Goal: Information Seeking & Learning: Compare options

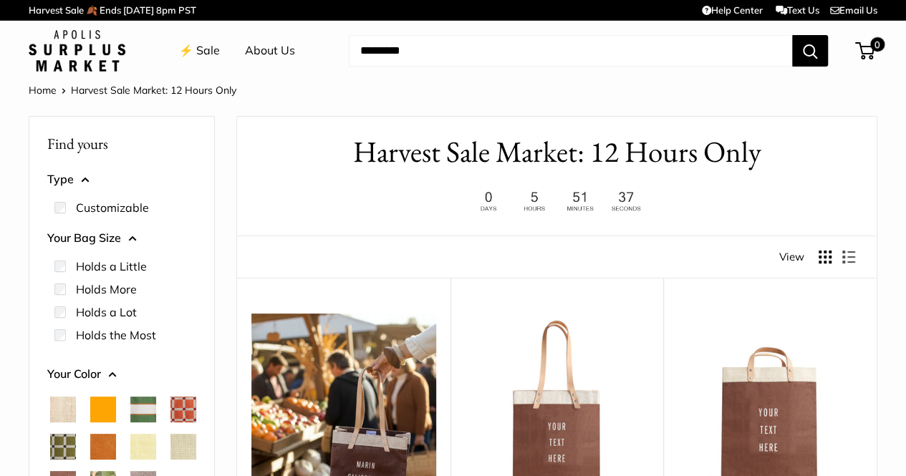
click at [219, 55] on link "⚡️ Sale" at bounding box center [199, 50] width 41 height 21
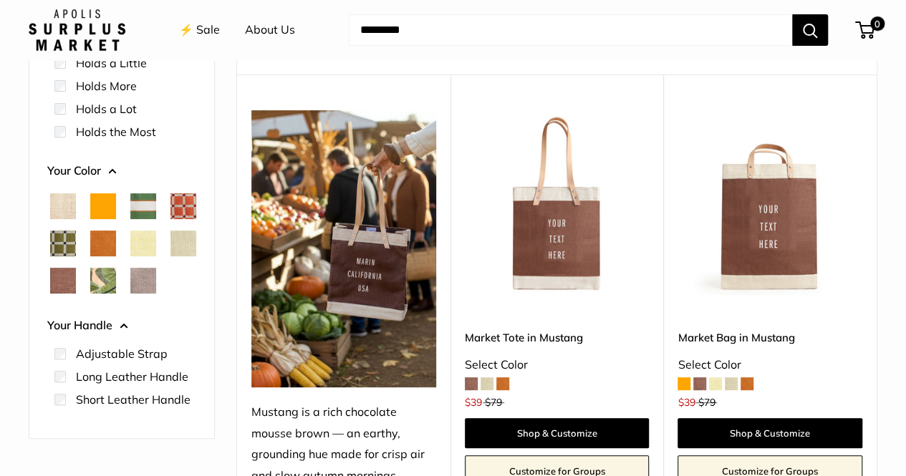
scroll to position [215, 0]
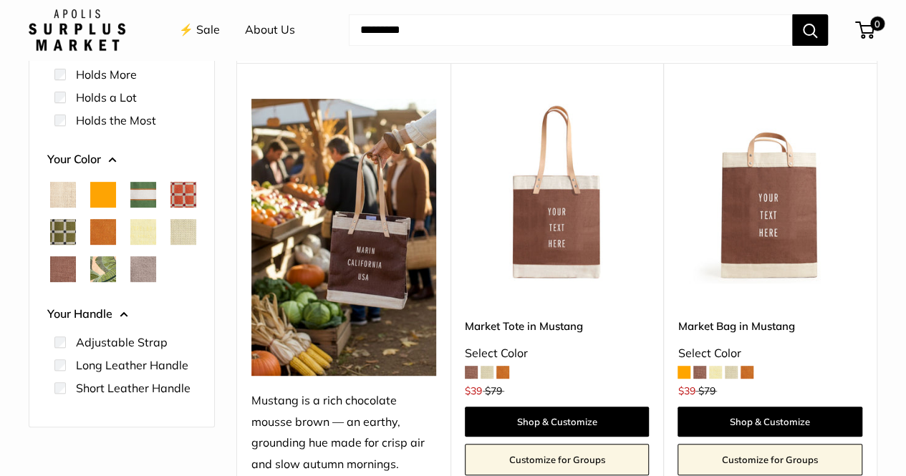
click at [690, 366] on span at bounding box center [683, 372] width 13 height 13
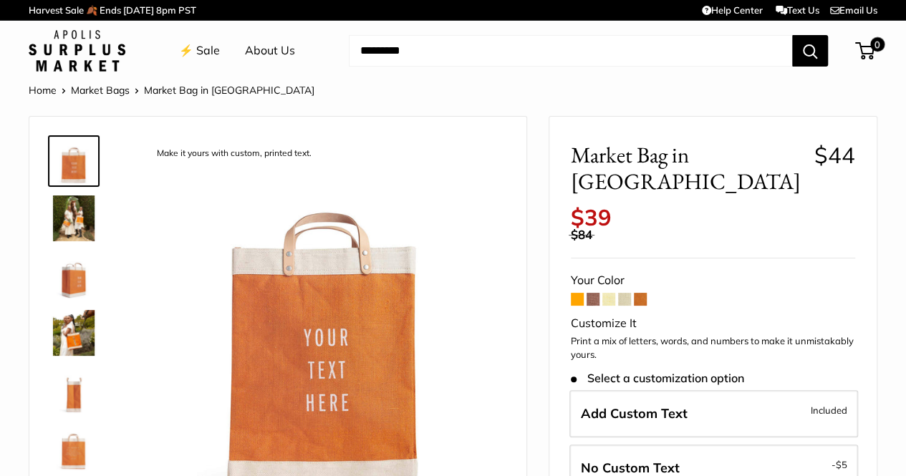
click at [591, 293] on span at bounding box center [592, 299] width 13 height 13
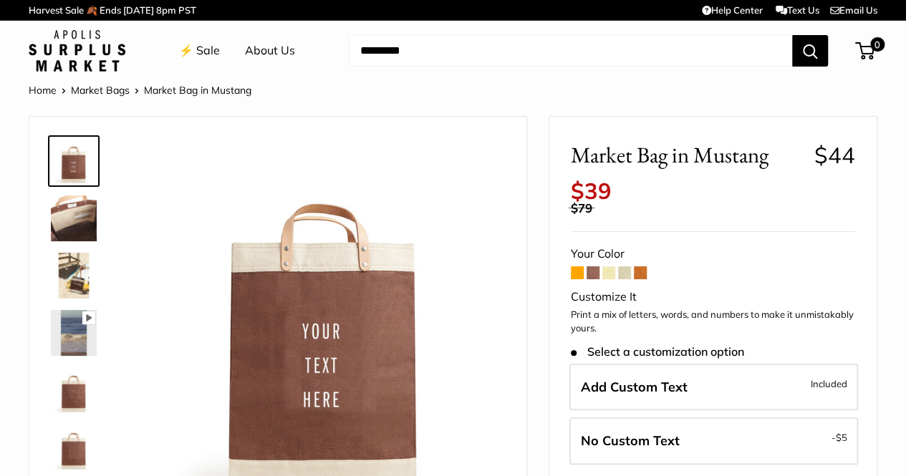
click at [609, 273] on span at bounding box center [608, 272] width 13 height 13
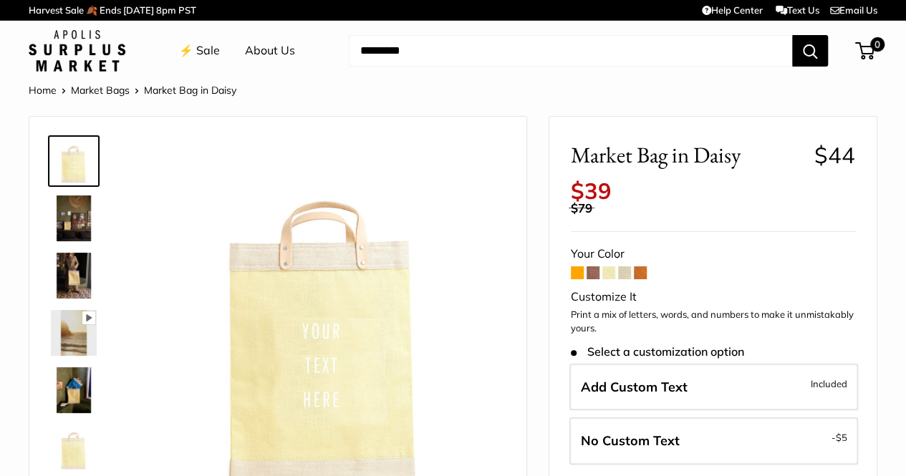
click at [623, 271] on span at bounding box center [624, 272] width 13 height 13
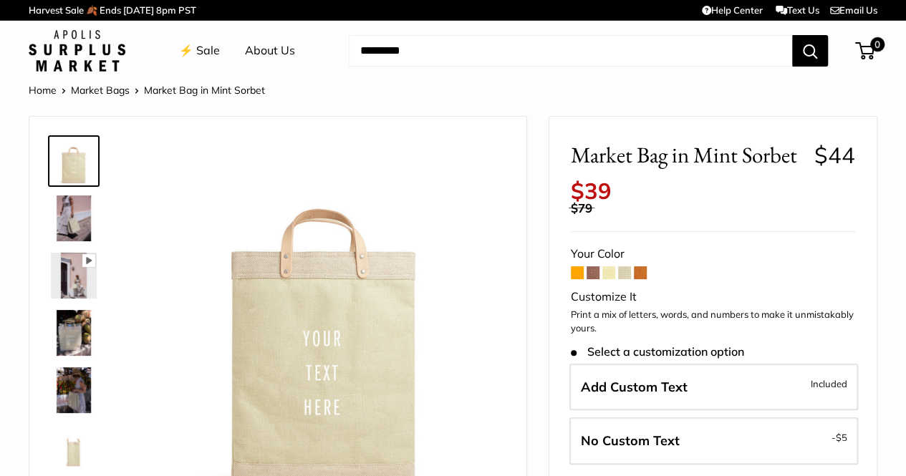
click at [644, 269] on span at bounding box center [640, 272] width 13 height 13
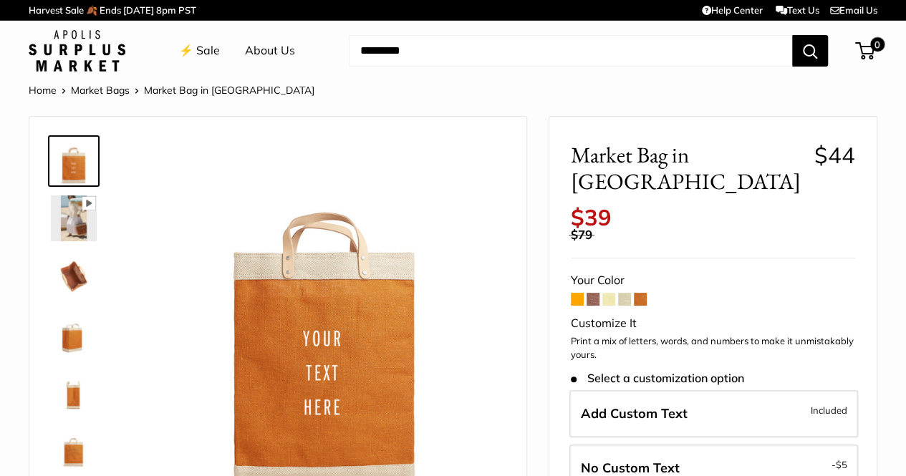
click at [210, 47] on link "⚡️ Sale" at bounding box center [199, 50] width 41 height 21
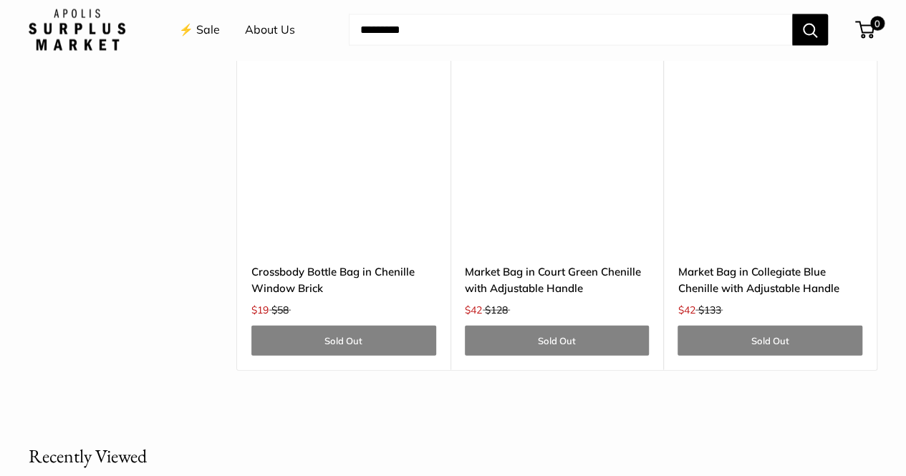
scroll to position [3938, 0]
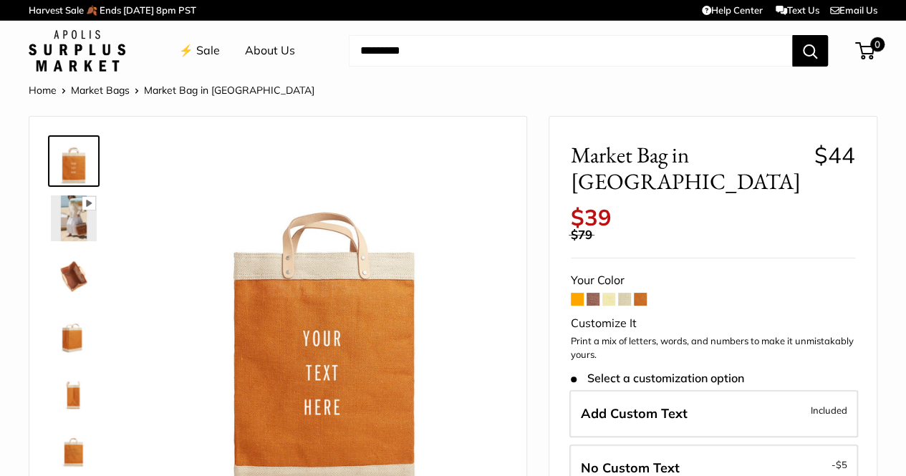
click at [95, 52] on img at bounding box center [77, 51] width 97 height 42
